Goal: Information Seeking & Learning: Understand process/instructions

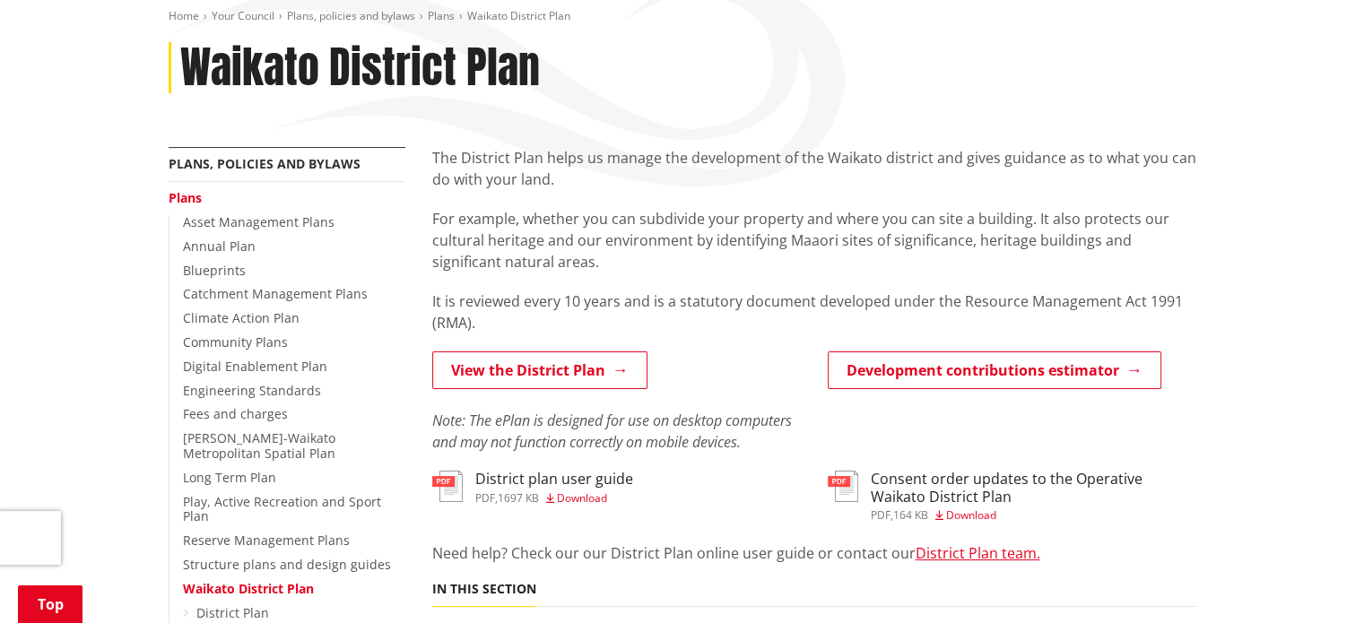
scroll to position [448, 0]
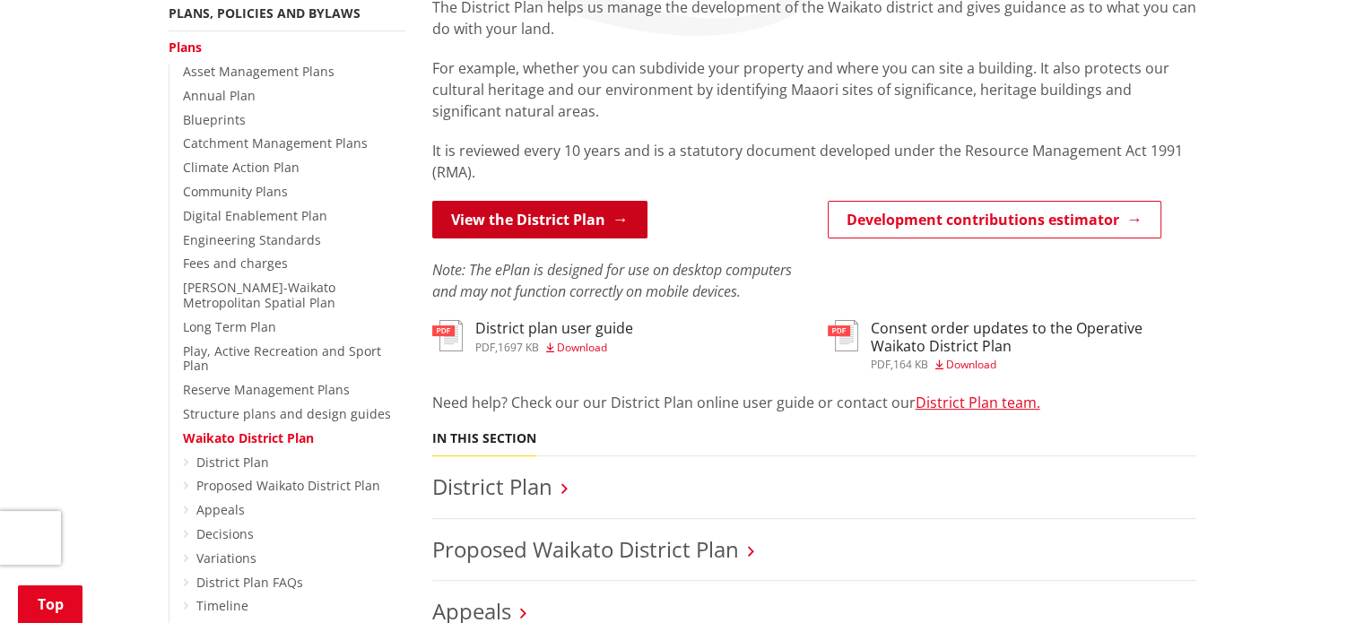
click at [524, 201] on link "View the District Plan" at bounding box center [539, 220] width 215 height 38
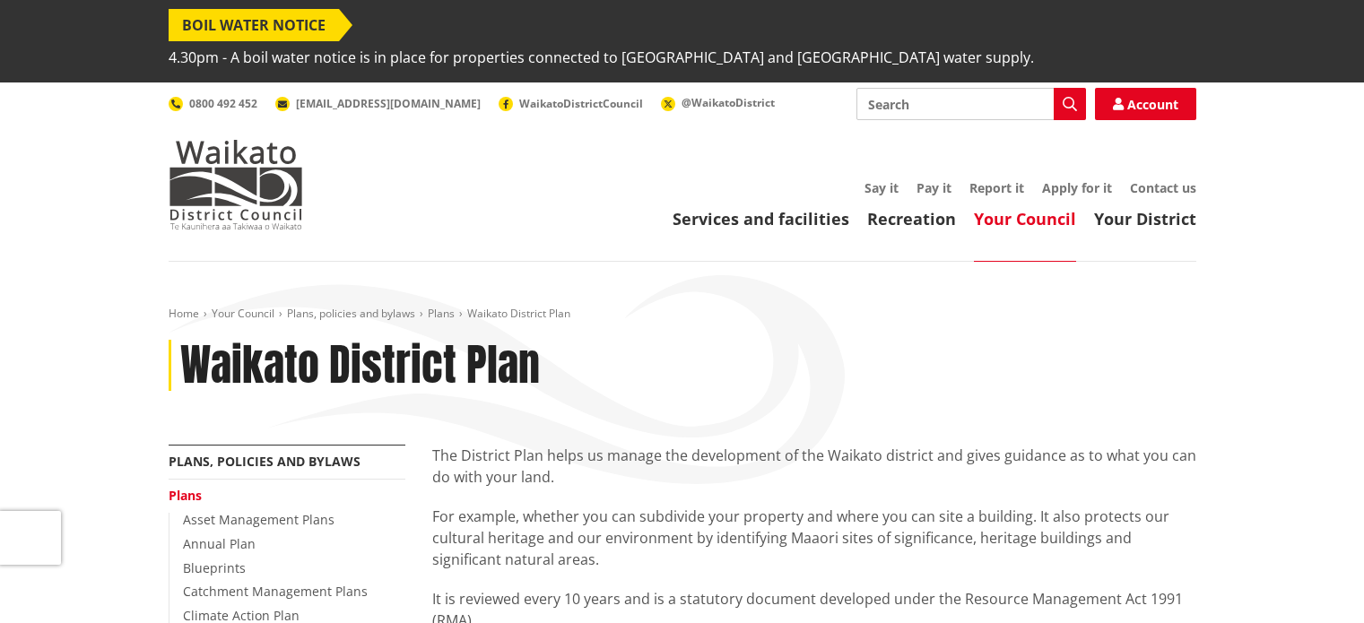
scroll to position [448, 0]
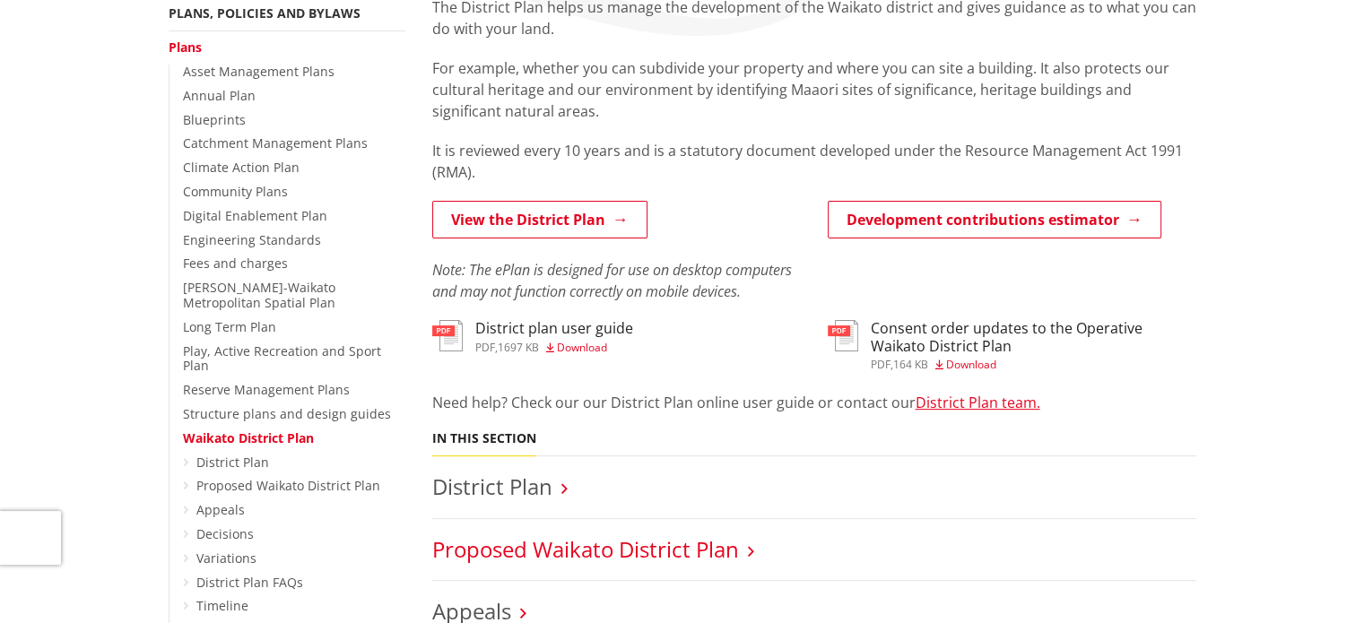
click at [466, 534] on link "Proposed Waikato District Plan" at bounding box center [585, 549] width 307 height 30
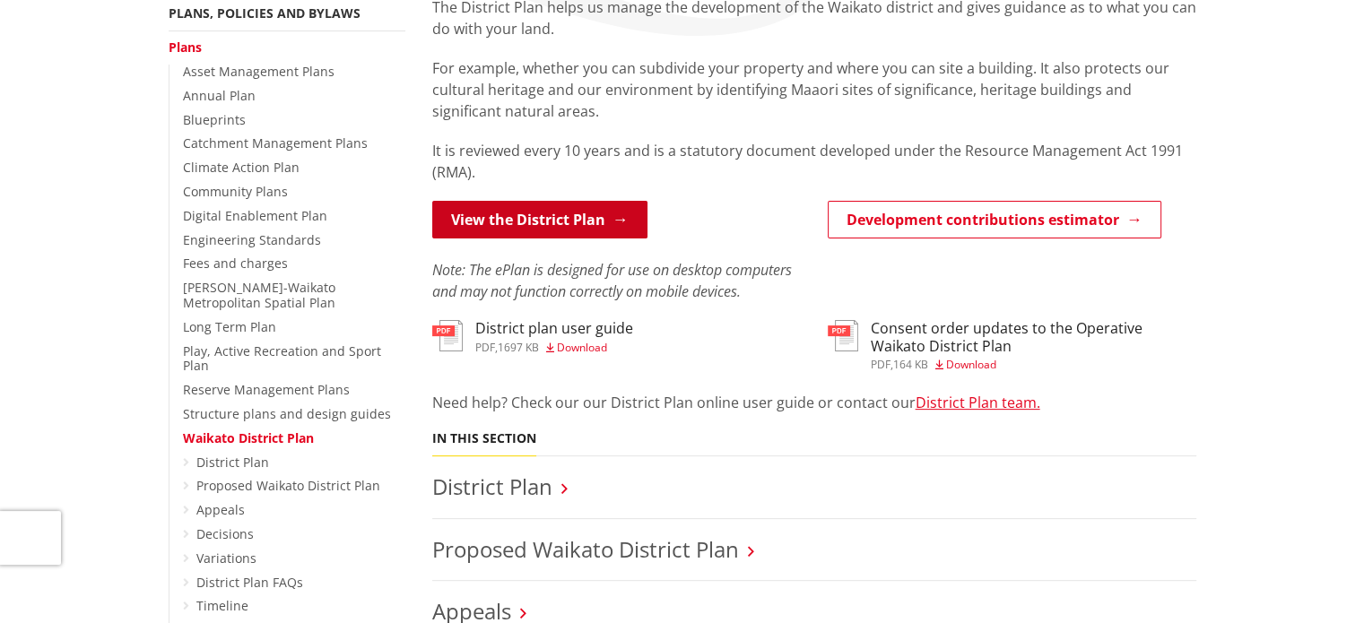
click at [586, 201] on link "View the District Plan" at bounding box center [539, 220] width 215 height 38
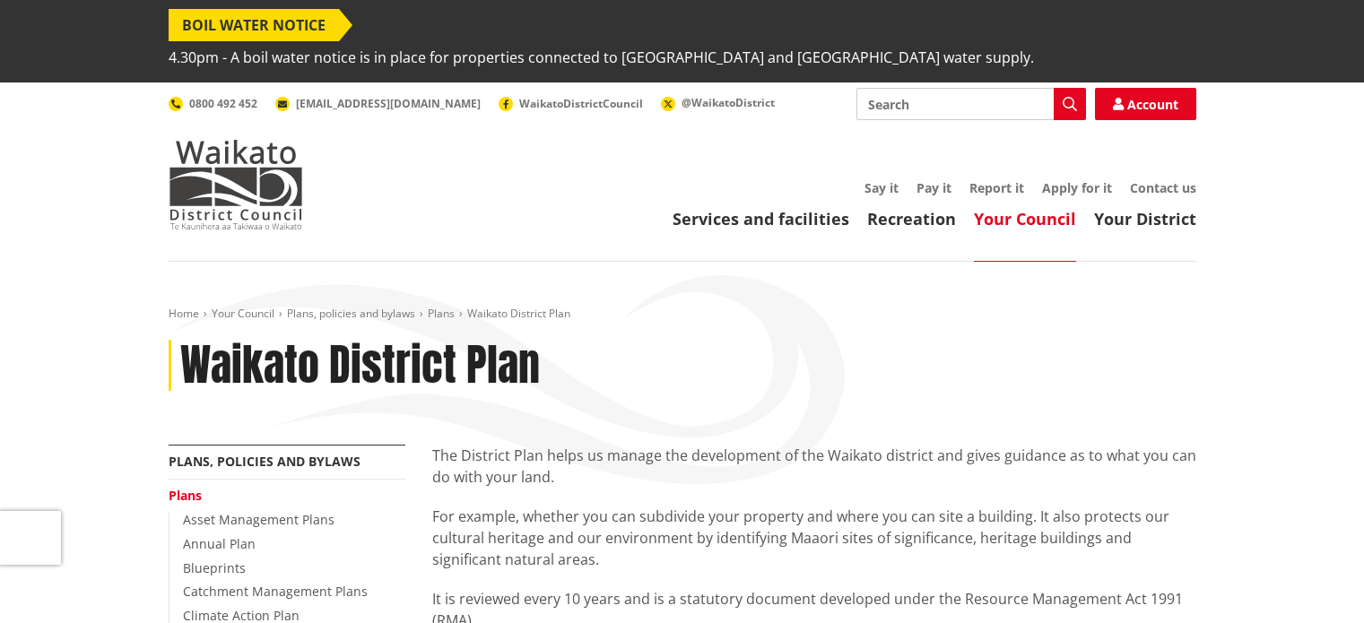
scroll to position [448, 0]
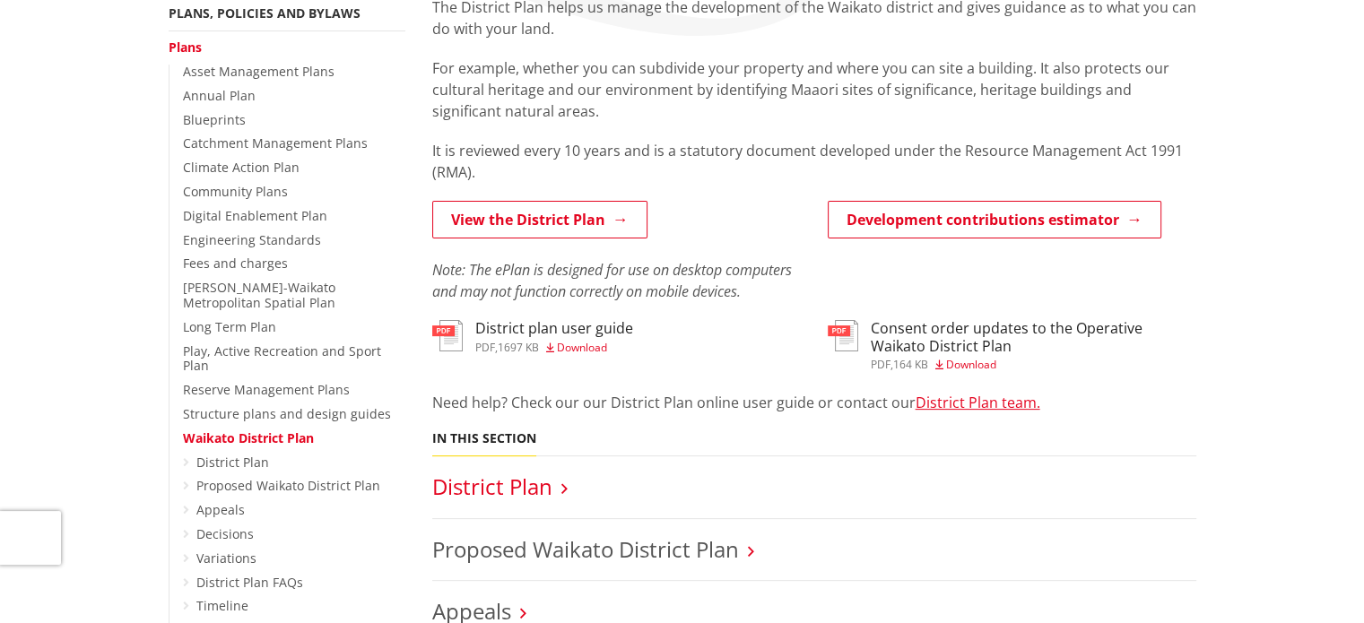
click at [521, 472] on link "District Plan" at bounding box center [492, 487] width 120 height 30
